Goal: Task Accomplishment & Management: Manage account settings

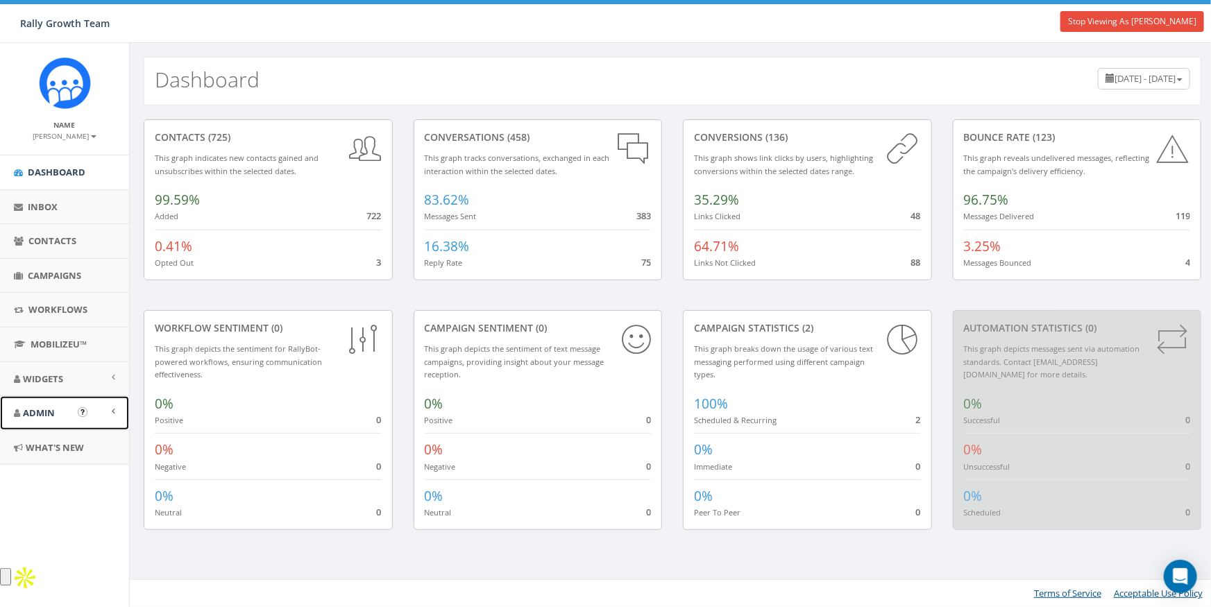
click at [49, 405] on link "Admin" at bounding box center [64, 413] width 129 height 34
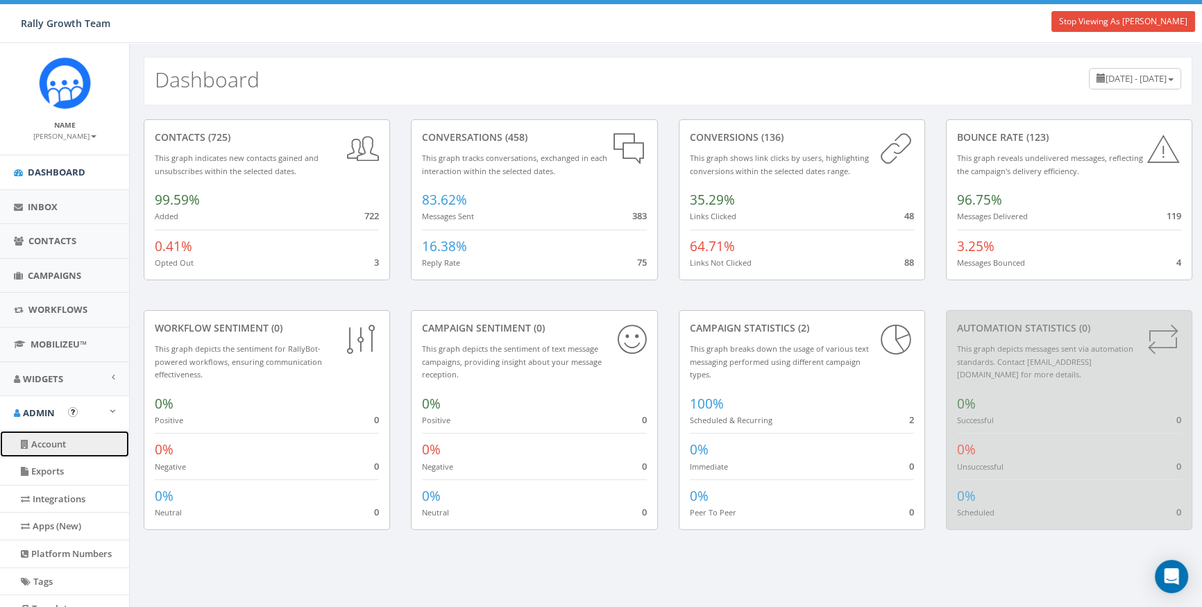
click at [59, 438] on link "Account" at bounding box center [64, 444] width 129 height 27
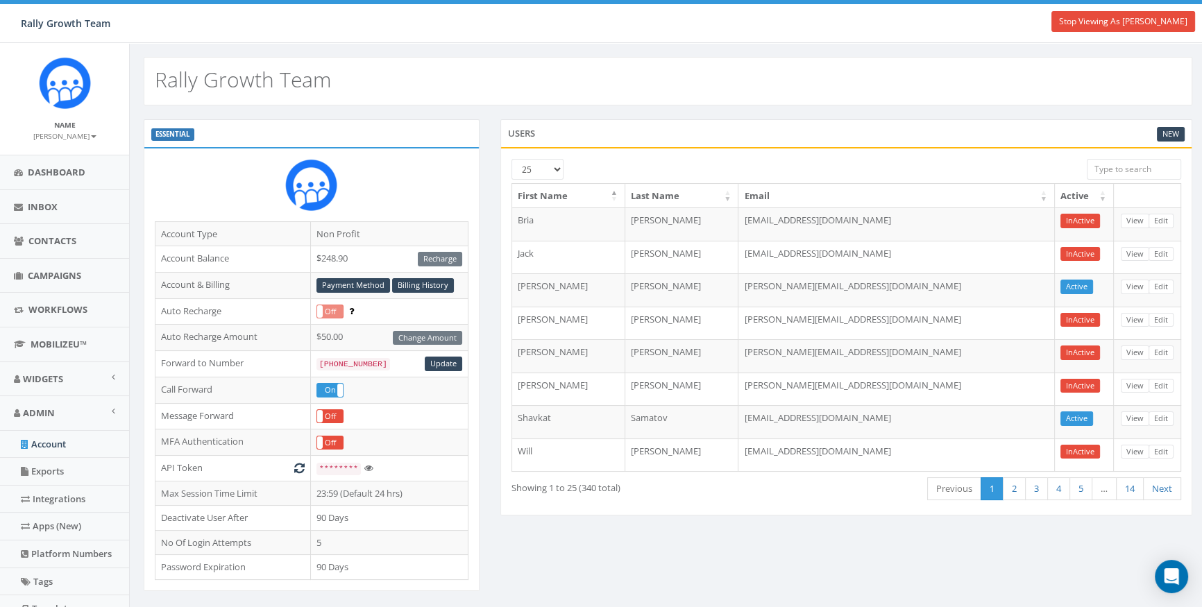
click at [67, 137] on small "[PERSON_NAME]" at bounding box center [64, 136] width 63 height 10
click at [60, 177] on link "Sign Out" at bounding box center [70, 174] width 110 height 17
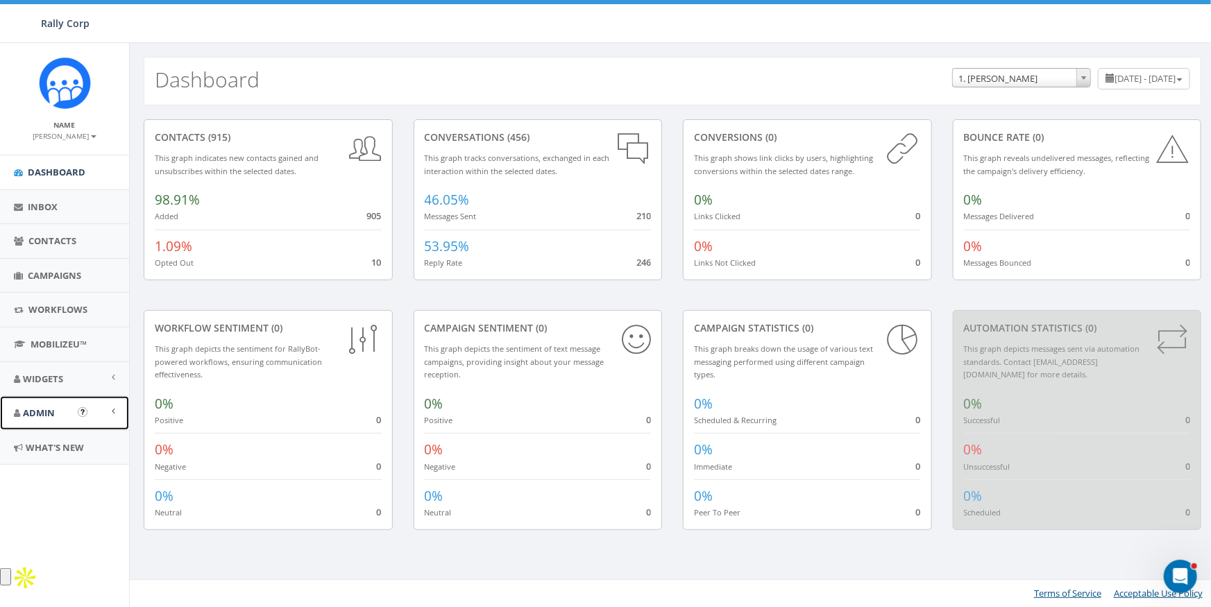
click at [42, 415] on span "Admin" at bounding box center [39, 413] width 32 height 12
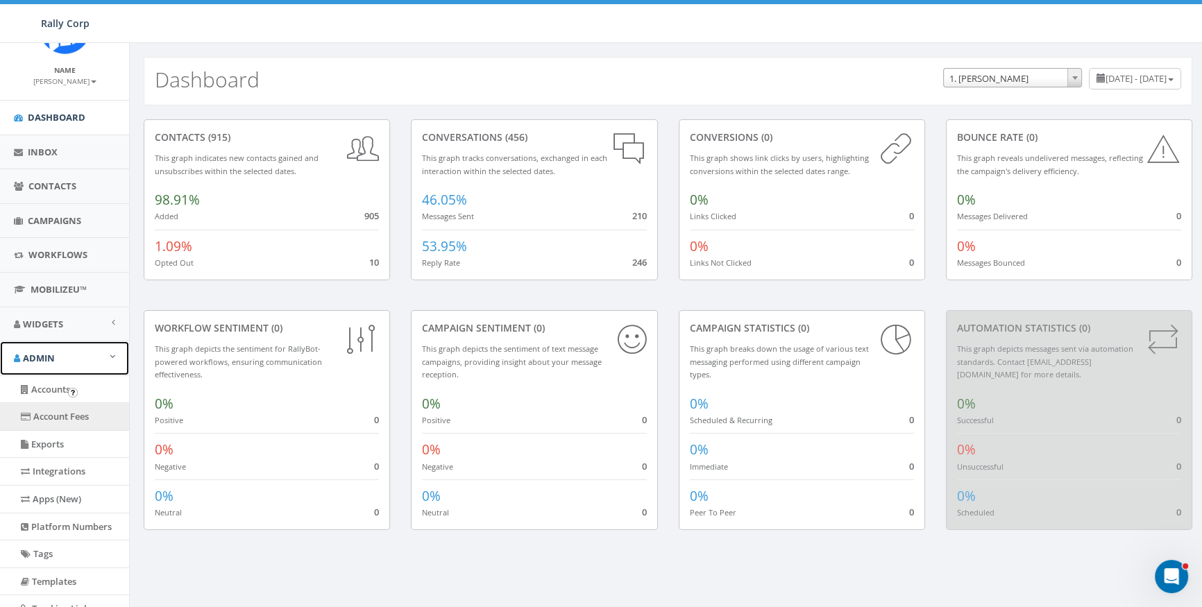
scroll to position [62, 0]
